Goal: Transaction & Acquisition: Book appointment/travel/reservation

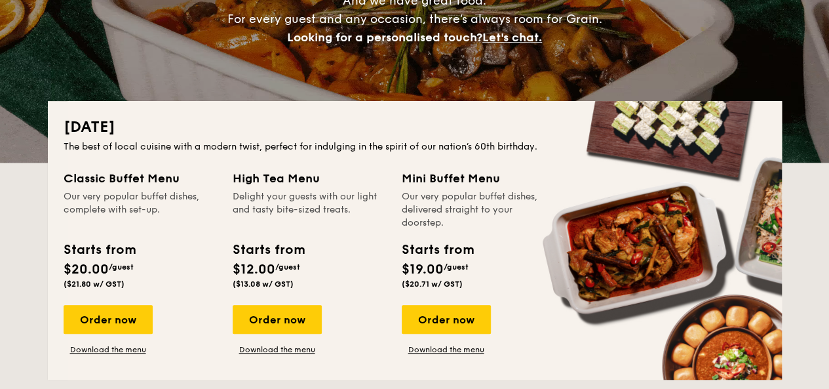
scroll to position [235, 0]
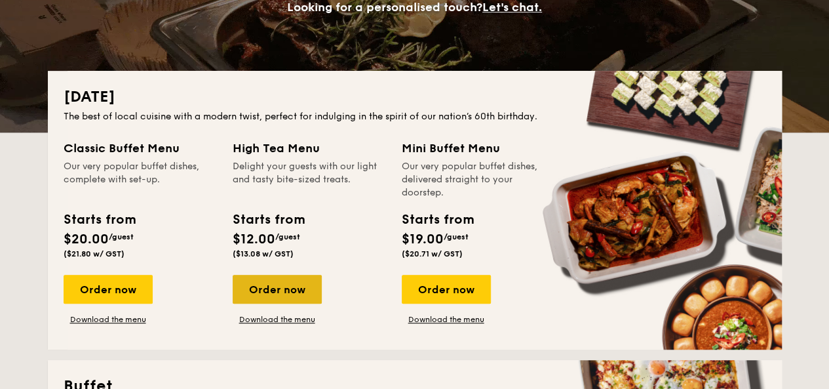
click at [301, 302] on div "Order now" at bounding box center [277, 289] width 89 height 29
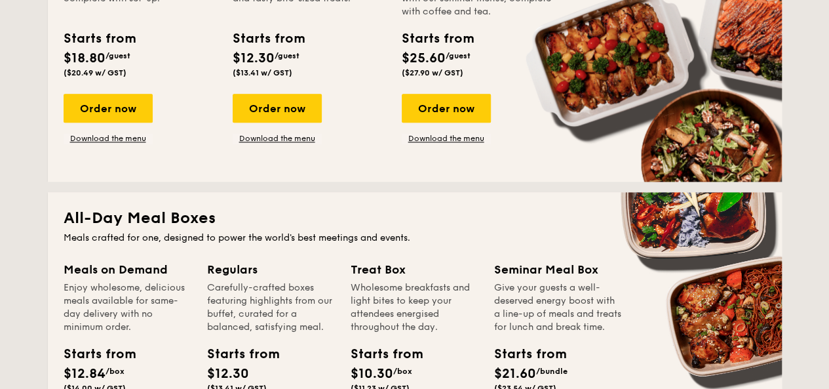
scroll to position [693, 0]
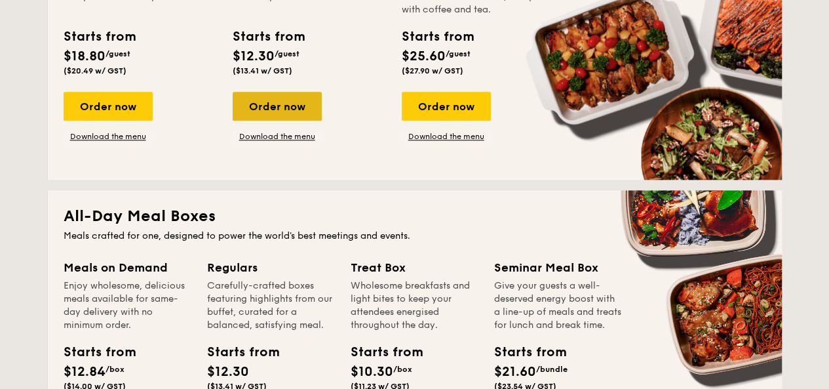
click at [271, 110] on div "Order now" at bounding box center [277, 106] width 89 height 29
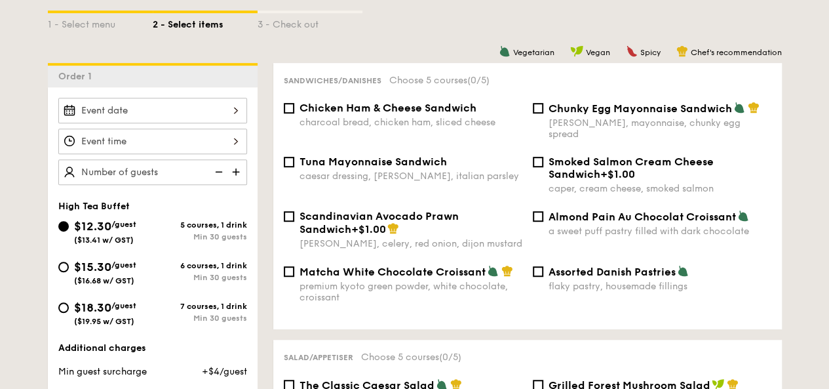
scroll to position [309, 0]
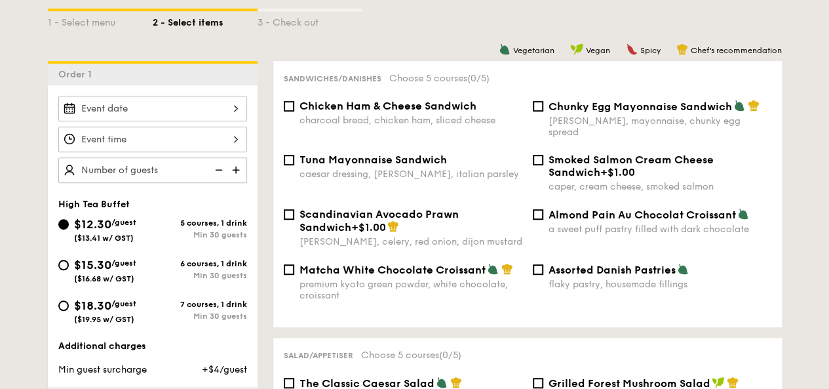
click at [217, 122] on div at bounding box center [152, 139] width 189 height 87
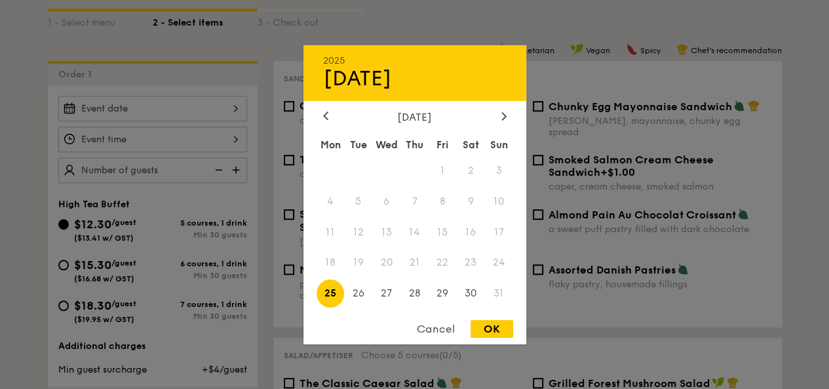
click at [222, 115] on div "2025 Aug [DATE] Tue Wed Thu Fri Sat Sun 1 2 3 4 5 6 7 8 9 10 11 12 13 14 15 16 …" at bounding box center [152, 109] width 189 height 26
click at [503, 111] on icon at bounding box center [503, 115] width 5 height 9
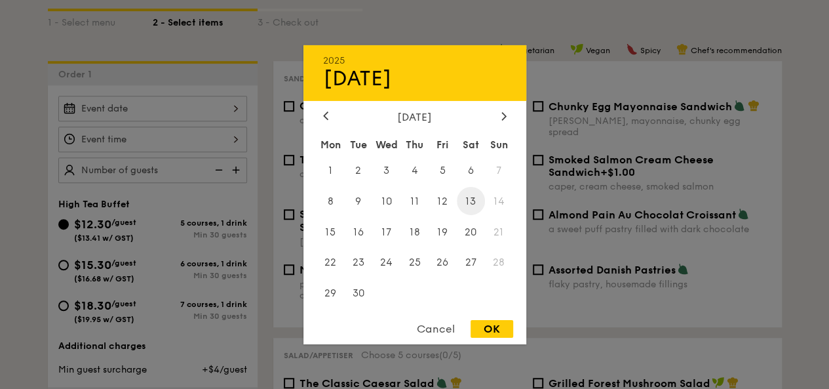
click at [472, 204] on span "13" at bounding box center [471, 201] width 28 height 28
click at [495, 327] on div "OK" at bounding box center [491, 329] width 43 height 18
type input "[DATE]"
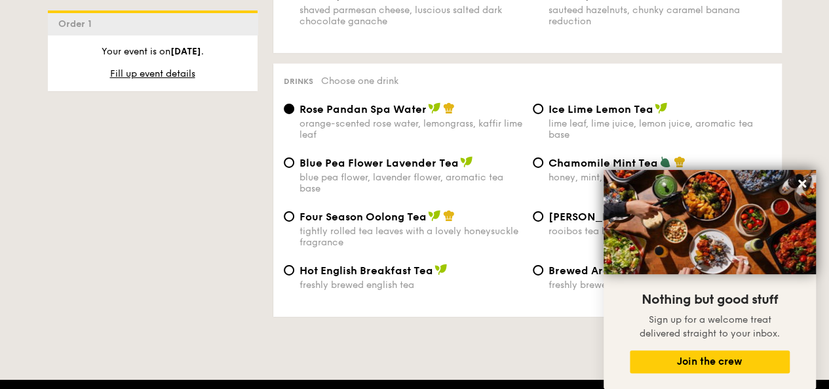
scroll to position [2119, 0]
